Goal: Navigation & Orientation: Find specific page/section

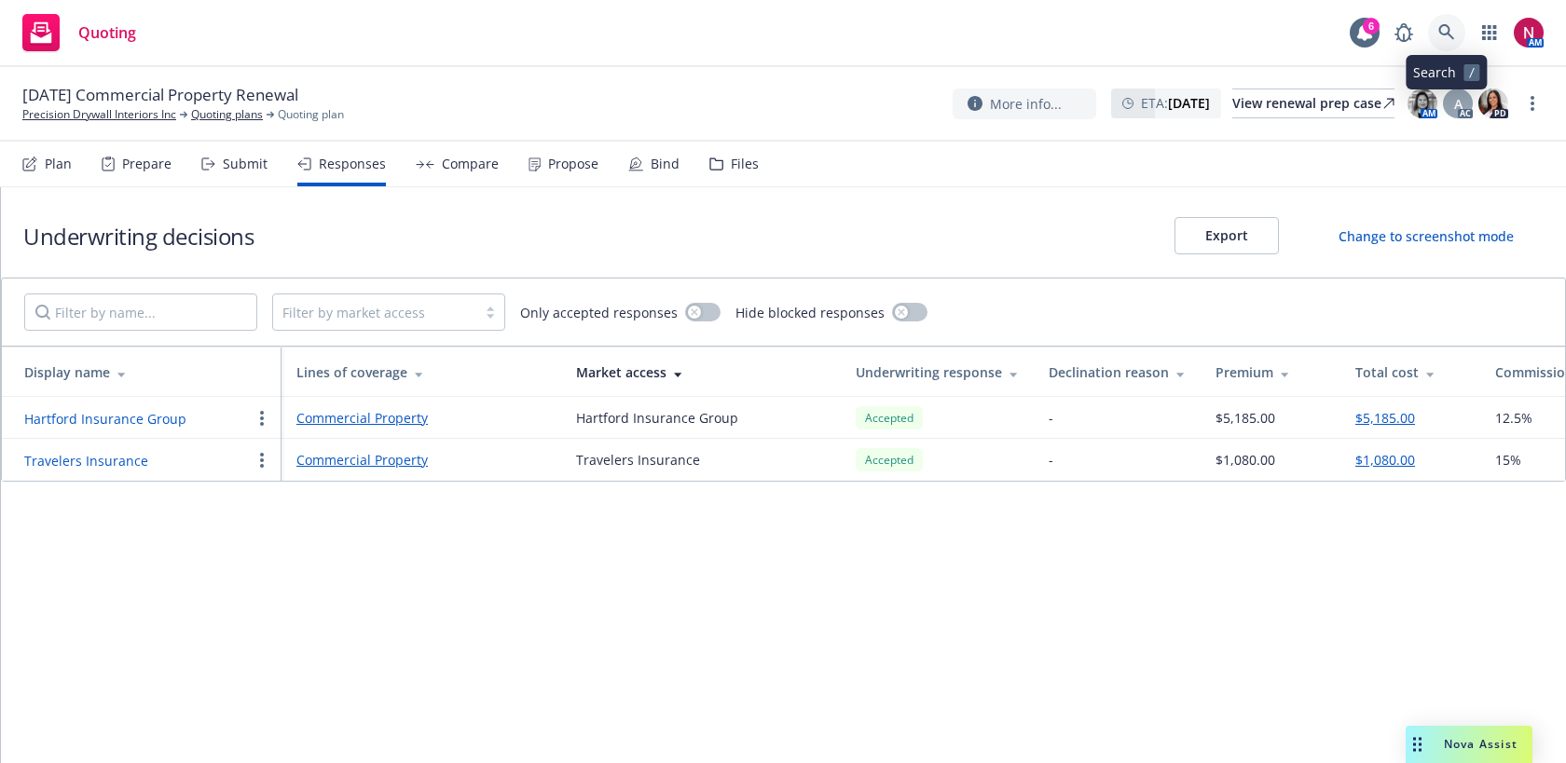
click at [1449, 28] on icon at bounding box center [1446, 32] width 17 height 17
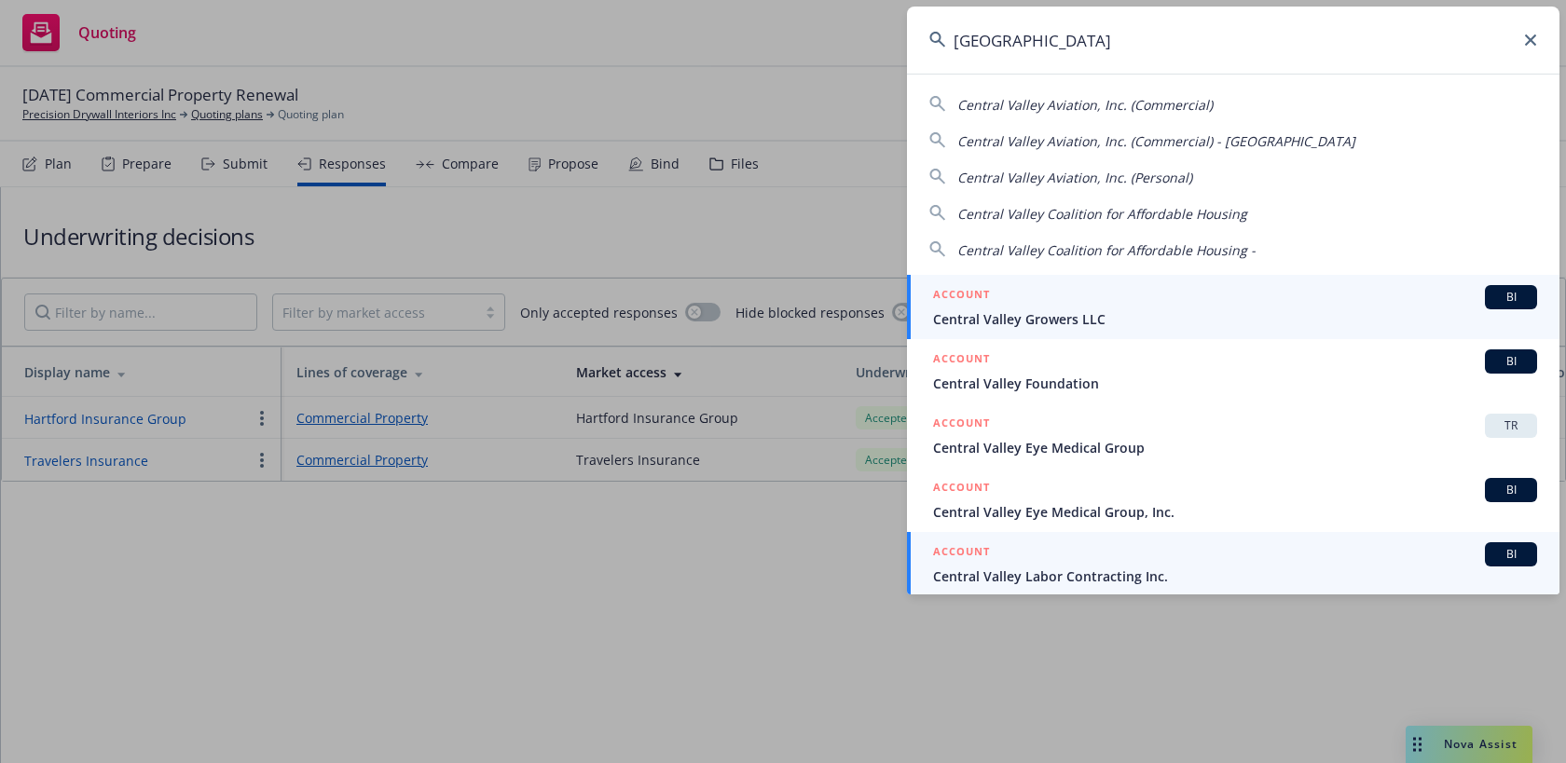
scroll to position [2, 0]
type input "central valley"
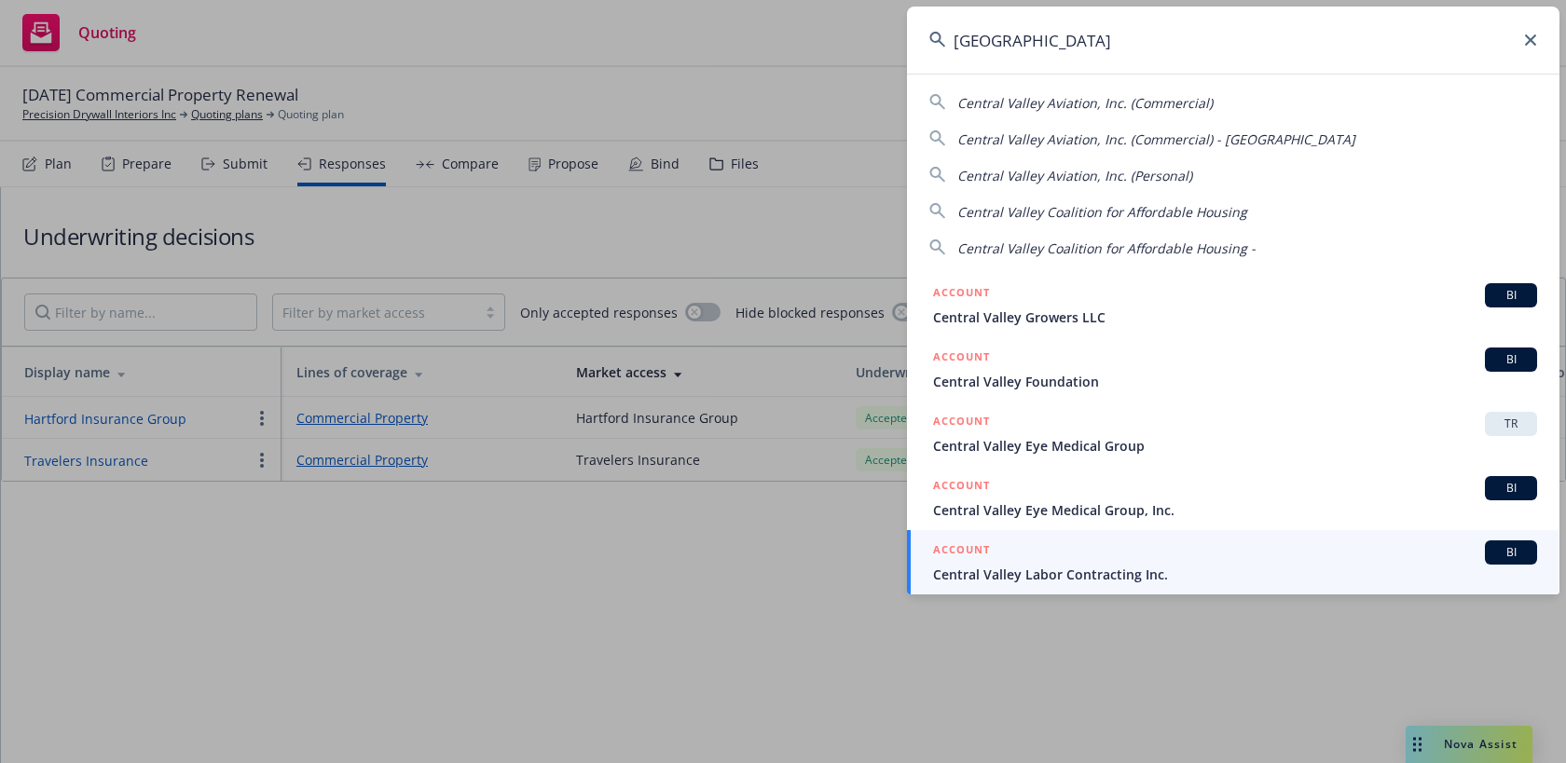
click at [1336, 565] on span "Central Valley Labor Contracting Inc." at bounding box center [1235, 575] width 604 height 20
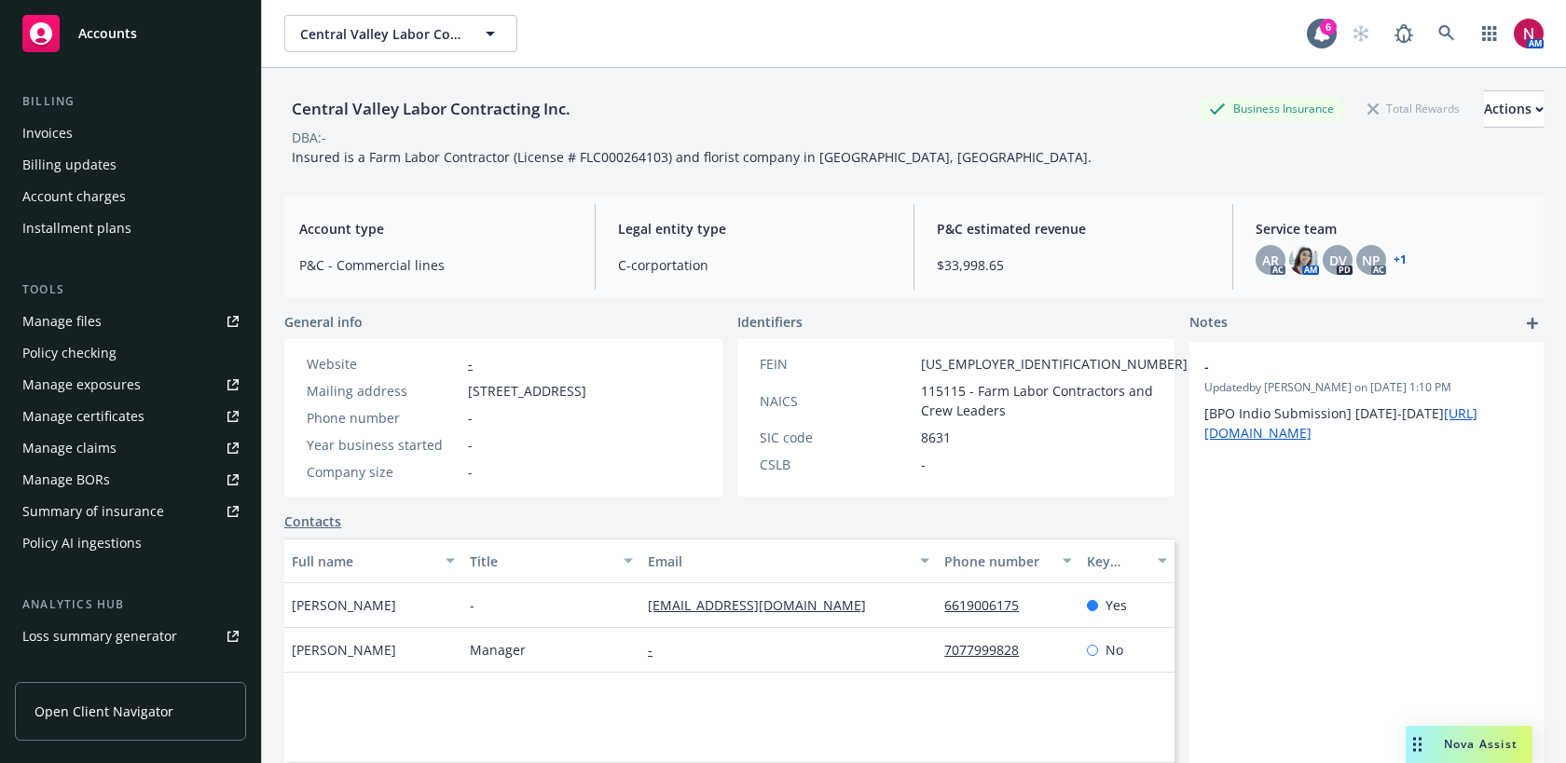
scroll to position [514, 0]
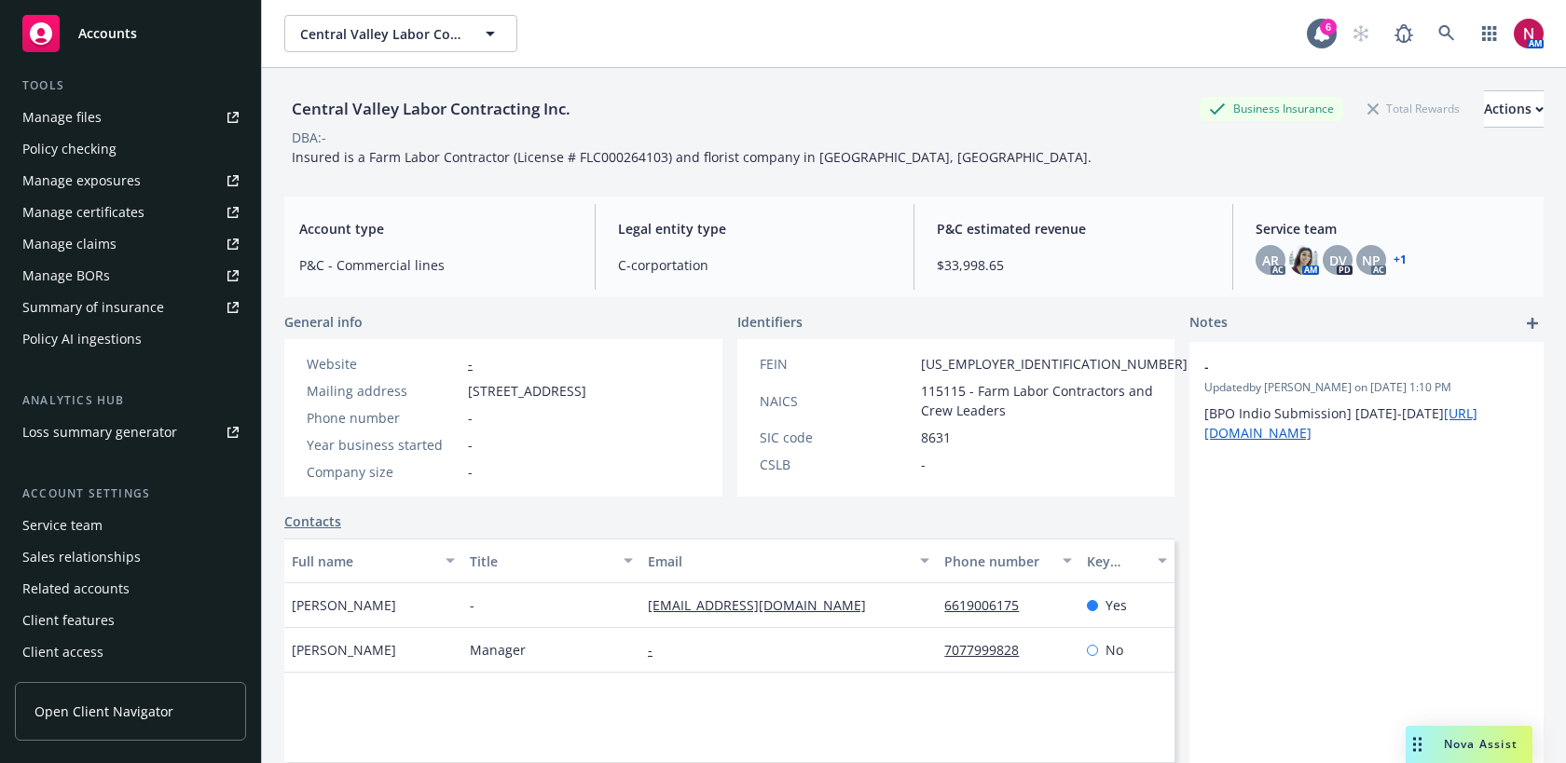
click at [76, 533] on div "Service team" at bounding box center [62, 526] width 80 height 30
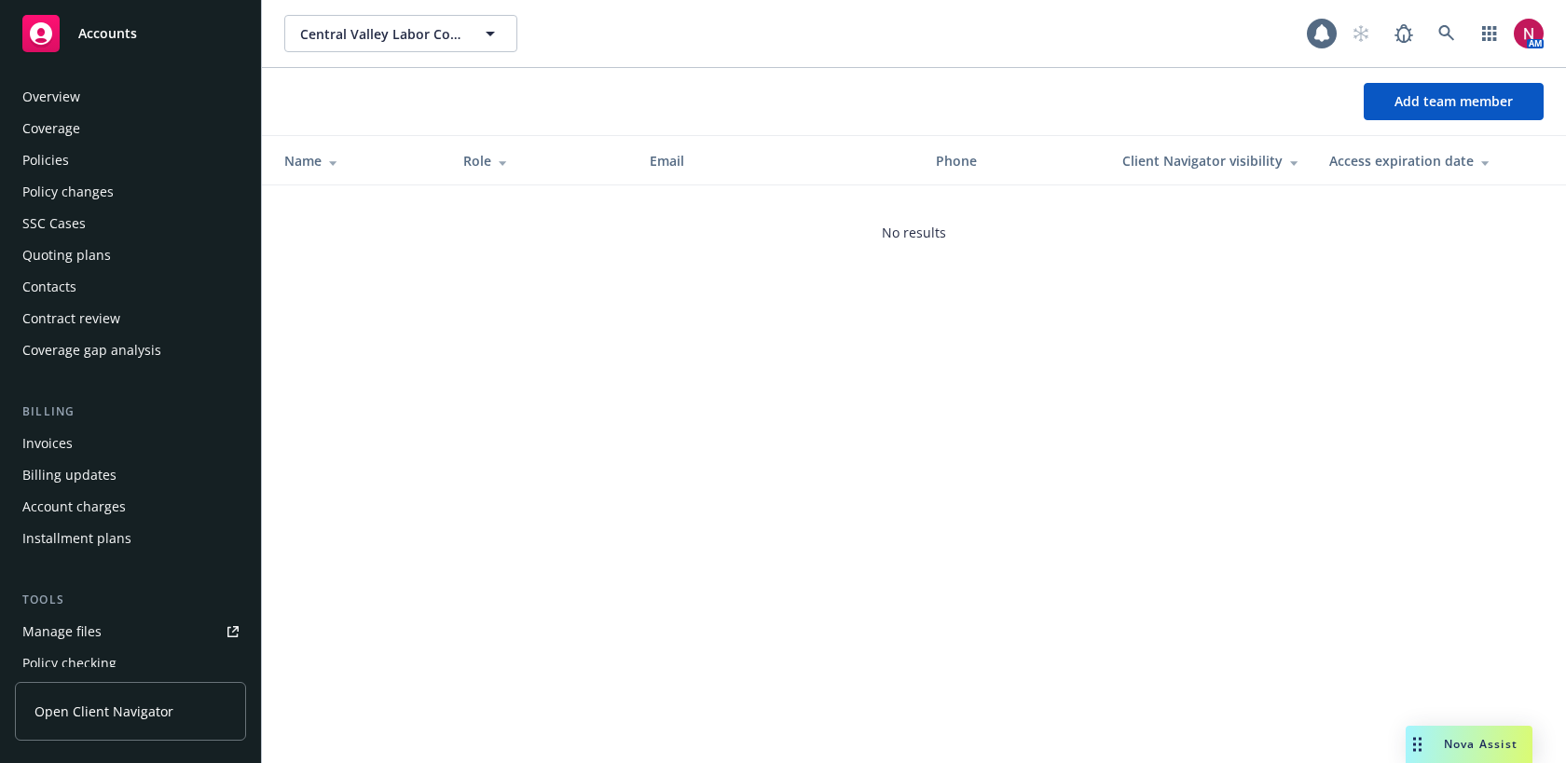
scroll to position [514, 0]
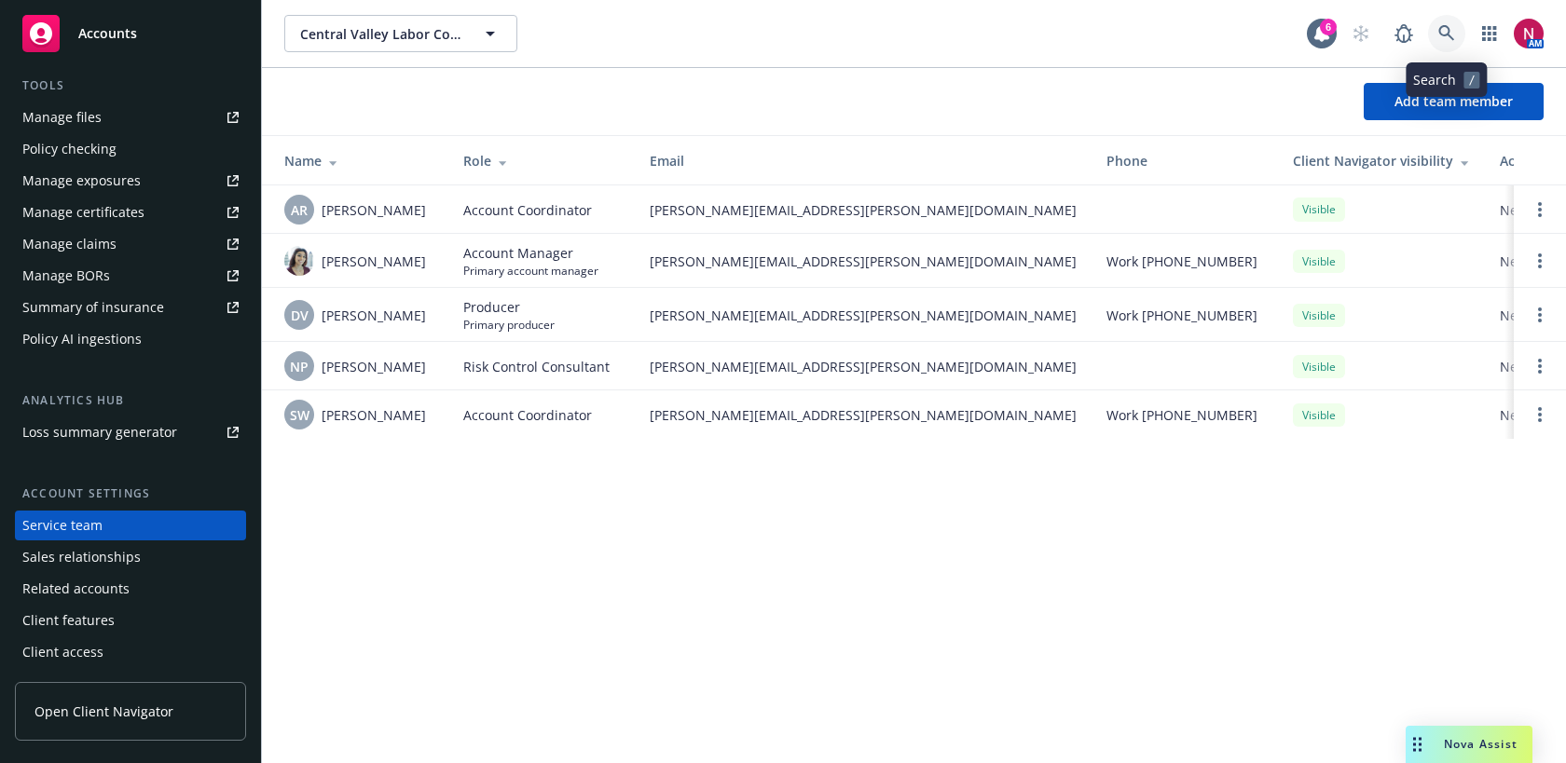
click at [1438, 21] on link at bounding box center [1446, 33] width 37 height 37
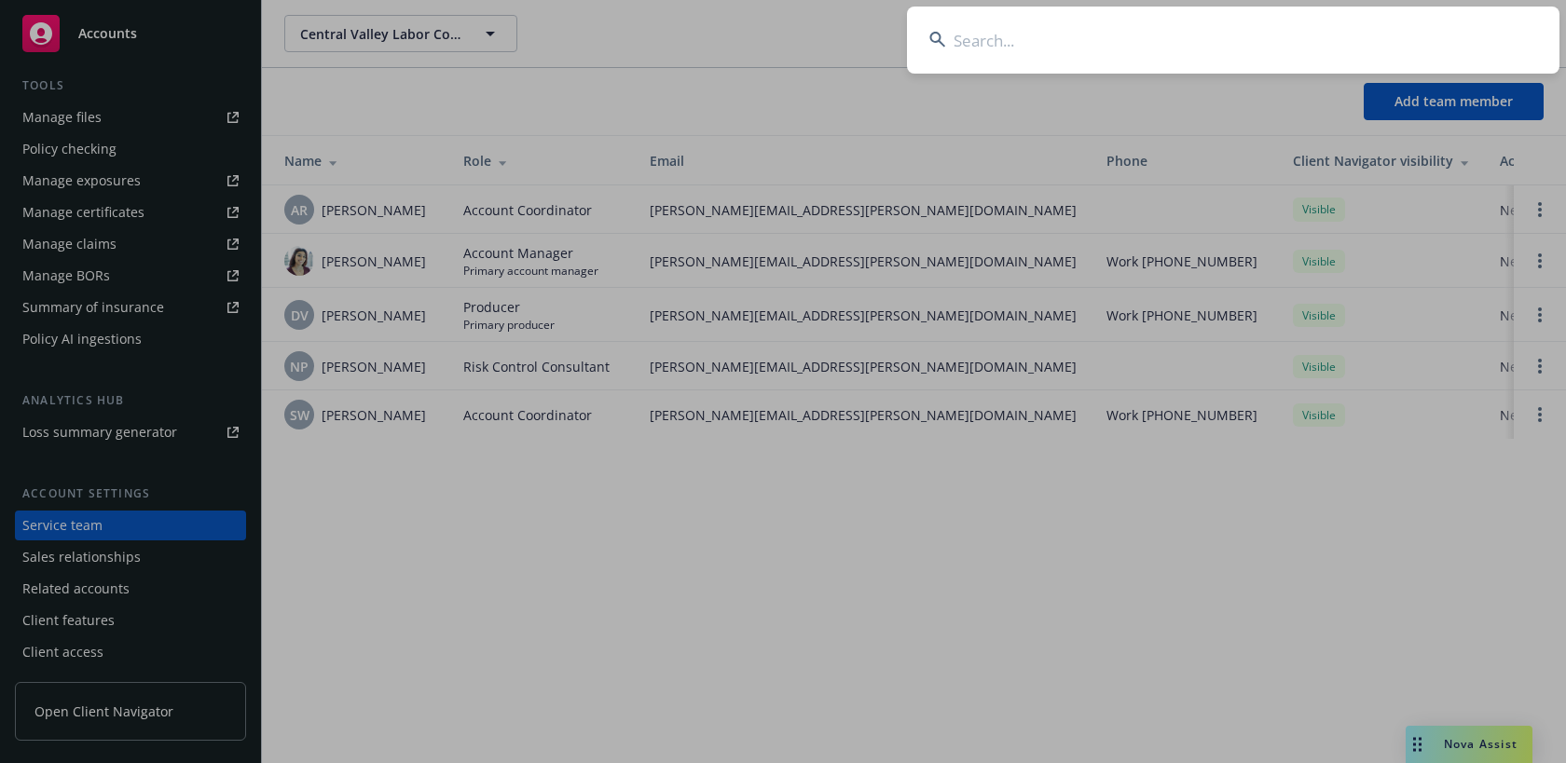
click at [1335, 52] on input at bounding box center [1233, 40] width 652 height 67
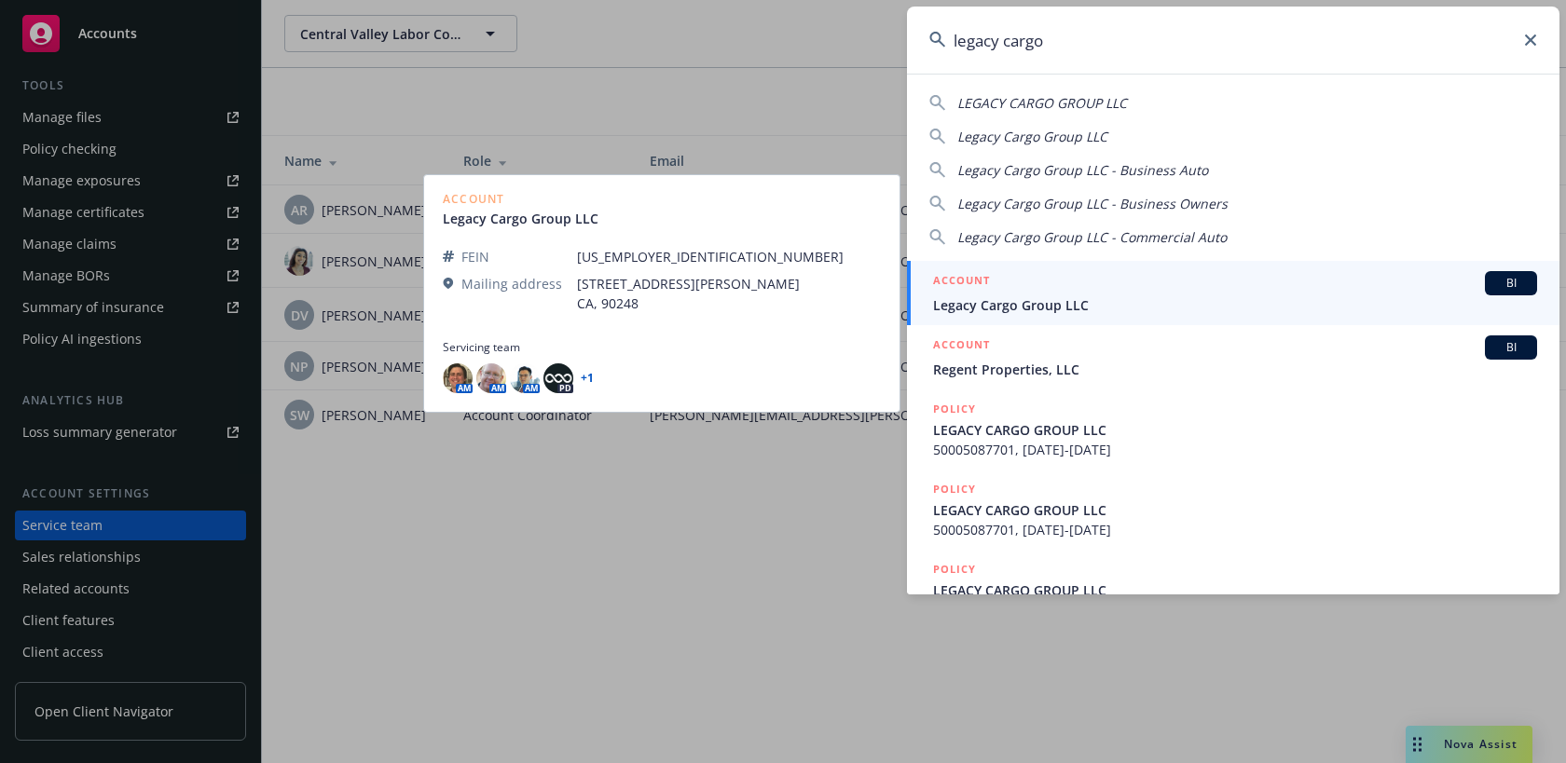
type input "legacy cargo"
click at [1133, 293] on div "ACCOUNT BI" at bounding box center [1235, 283] width 604 height 24
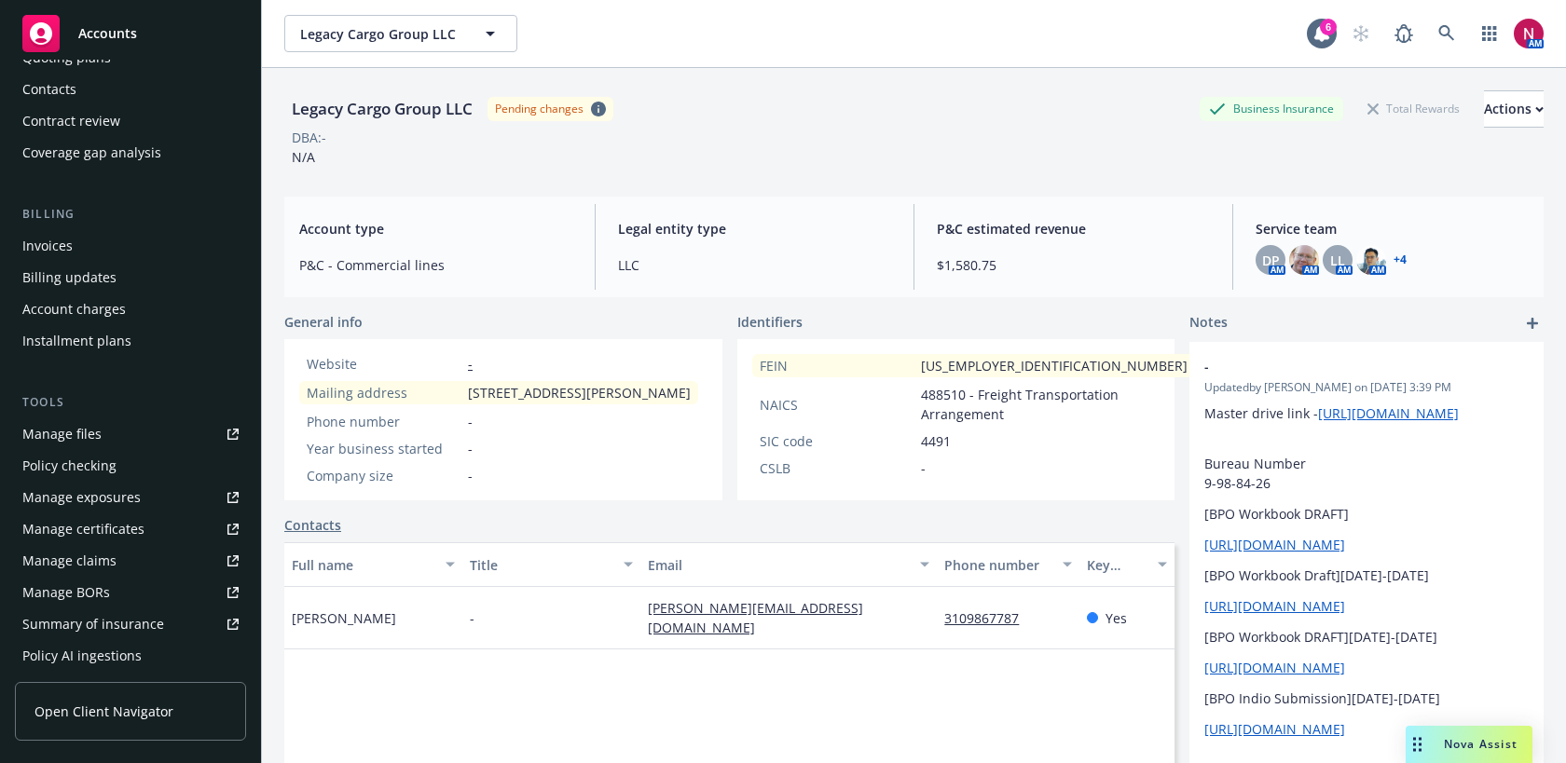
scroll to position [514, 0]
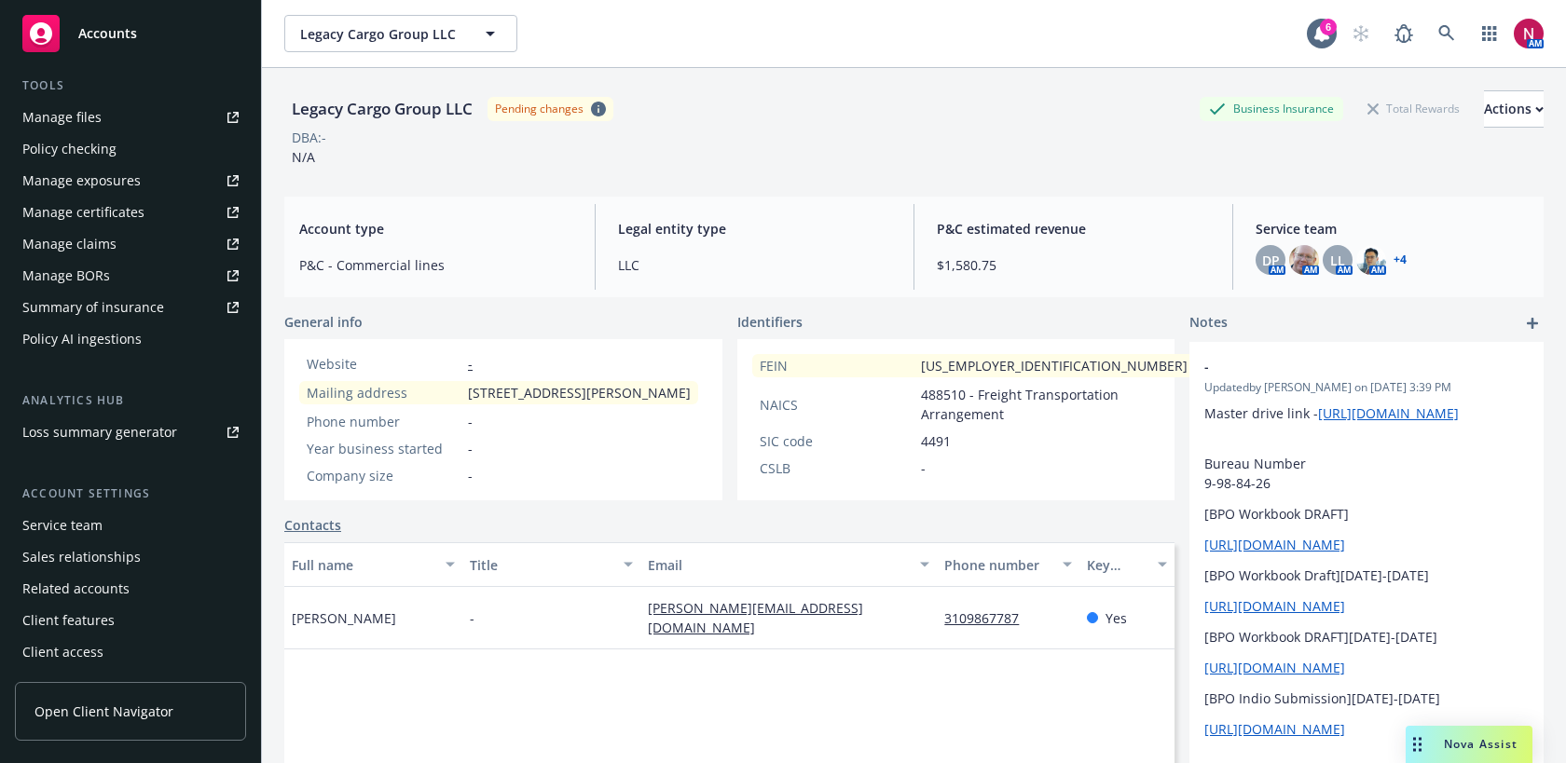
click at [97, 529] on div "Service team" at bounding box center [62, 526] width 80 height 30
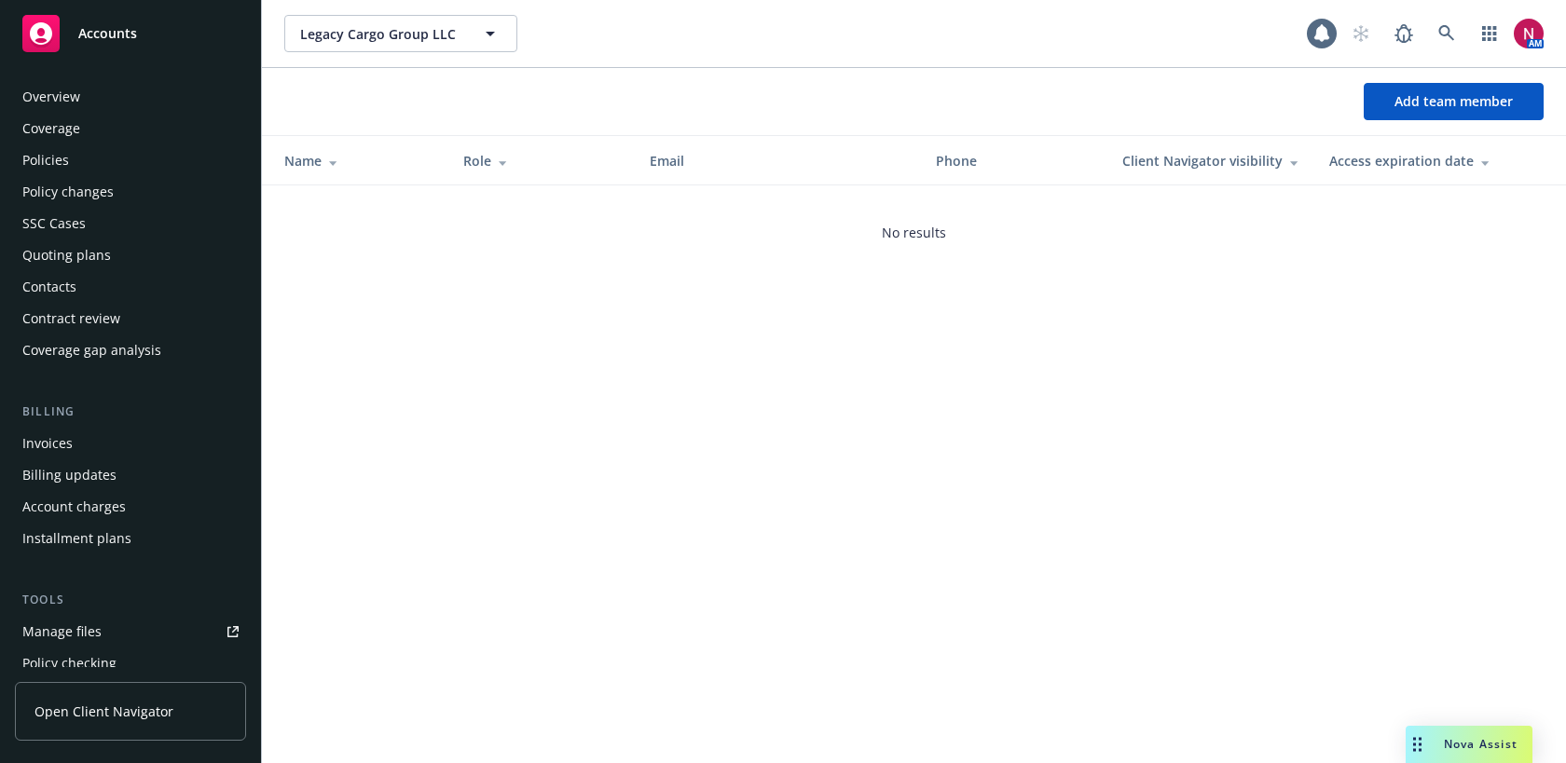
scroll to position [514, 0]
